Goal: Task Accomplishment & Management: Use online tool/utility

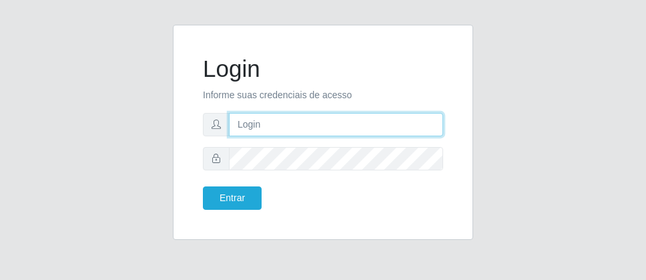
click at [293, 123] on input "text" at bounding box center [336, 124] width 214 height 23
type input "[PERSON_NAME]"
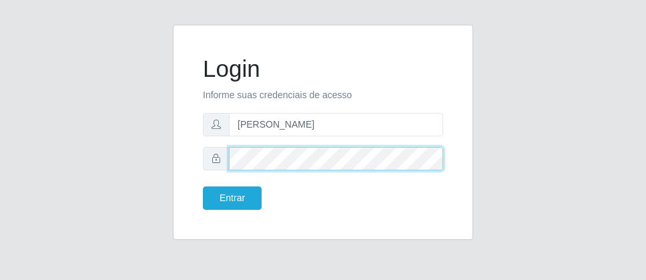
click at [203, 186] on button "Entrar" at bounding box center [232, 197] width 59 height 23
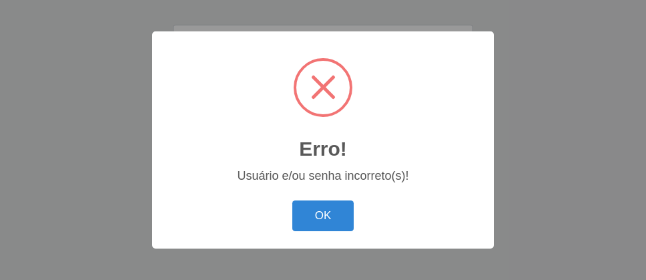
click at [235, 192] on div "Erro! × Usuário e/ou senha incorreto(s)! OK Cancel" at bounding box center [323, 139] width 342 height 216
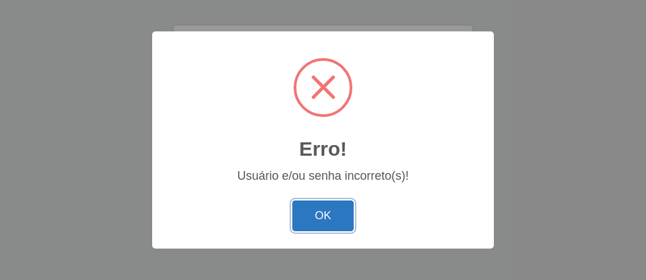
click at [306, 219] on button "OK" at bounding box center [323, 215] width 62 height 31
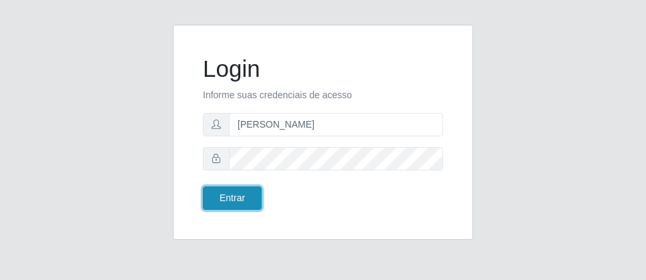
click at [246, 202] on button "Entrar" at bounding box center [232, 197] width 59 height 23
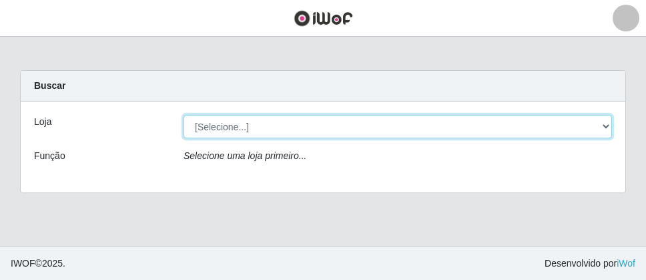
click at [603, 135] on select "[Selecione...] Divino Fogão - [GEOGRAPHIC_DATA]" at bounding box center [397, 126] width 428 height 23
click at [489, 137] on select "[Selecione...] Divino Fogão - [GEOGRAPHIC_DATA]" at bounding box center [397, 126] width 428 height 23
select select "499"
click at [183, 115] on select "[Selecione...] Divino Fogão - [GEOGRAPHIC_DATA]" at bounding box center [397, 126] width 428 height 23
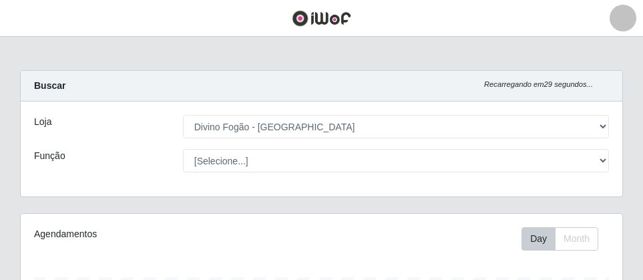
scroll to position [277, 601]
drag, startPoint x: 637, startPoint y: 123, endPoint x: 635, endPoint y: 289, distance: 165.5
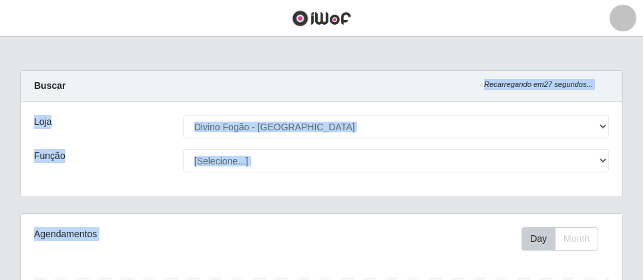
drag, startPoint x: 639, startPoint y: 88, endPoint x: 637, endPoint y: 241, distance: 152.8
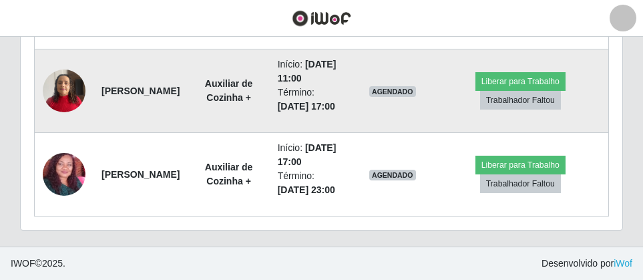
scroll to position [601, 0]
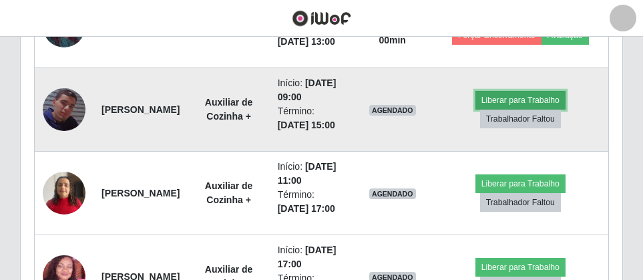
click at [499, 109] on button "Liberar para Trabalho" at bounding box center [520, 100] width 90 height 19
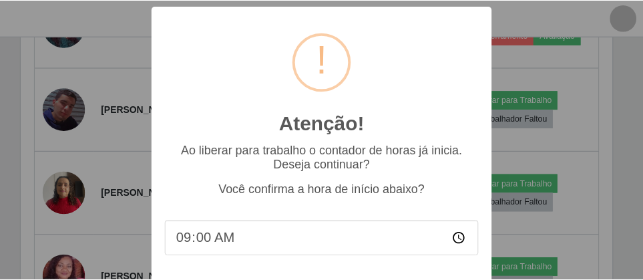
scroll to position [69, 0]
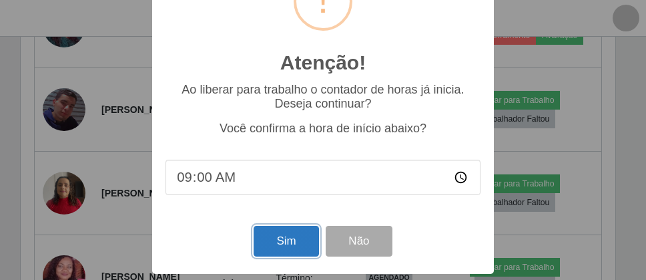
click at [262, 248] on button "Sim" at bounding box center [286, 241] width 65 height 31
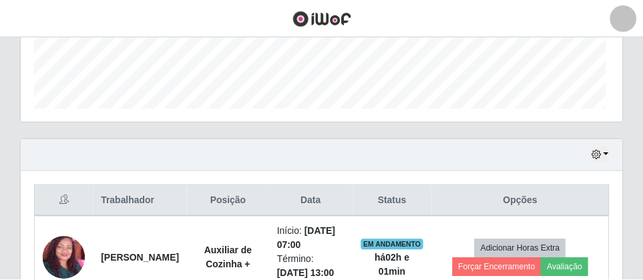
scroll to position [277, 595]
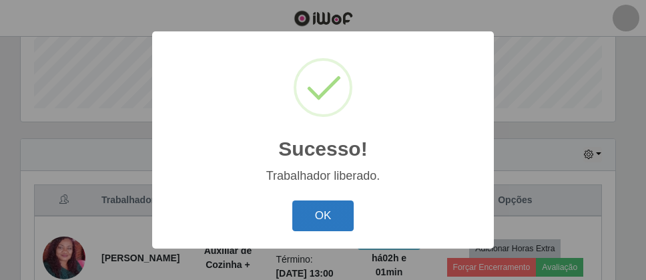
click at [322, 221] on button "OK" at bounding box center [323, 215] width 62 height 31
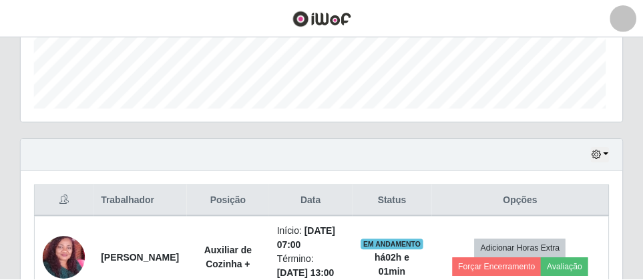
scroll to position [277, 601]
